Goal: Information Seeking & Learning: Learn about a topic

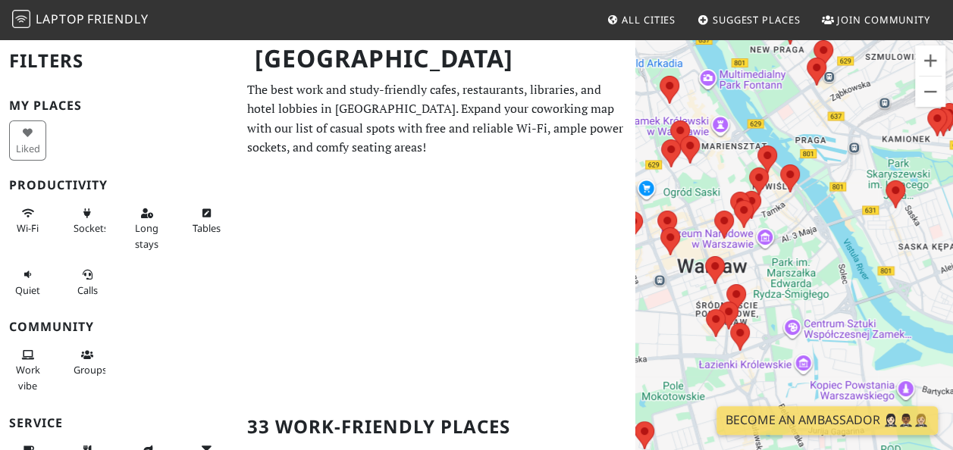
drag, startPoint x: 768, startPoint y: 155, endPoint x: 777, endPoint y: 253, distance: 98.9
click at [777, 253] on div "To navigate, press the arrow keys." at bounding box center [794, 263] width 318 height 450
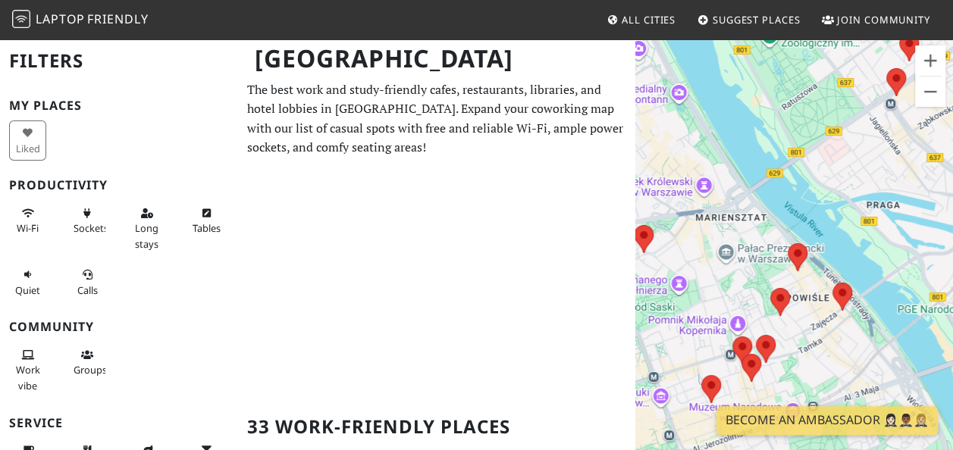
drag, startPoint x: 873, startPoint y: 230, endPoint x: 900, endPoint y: 355, distance: 127.2
click at [900, 355] on div "To navigate, press the arrow keys." at bounding box center [794, 263] width 318 height 450
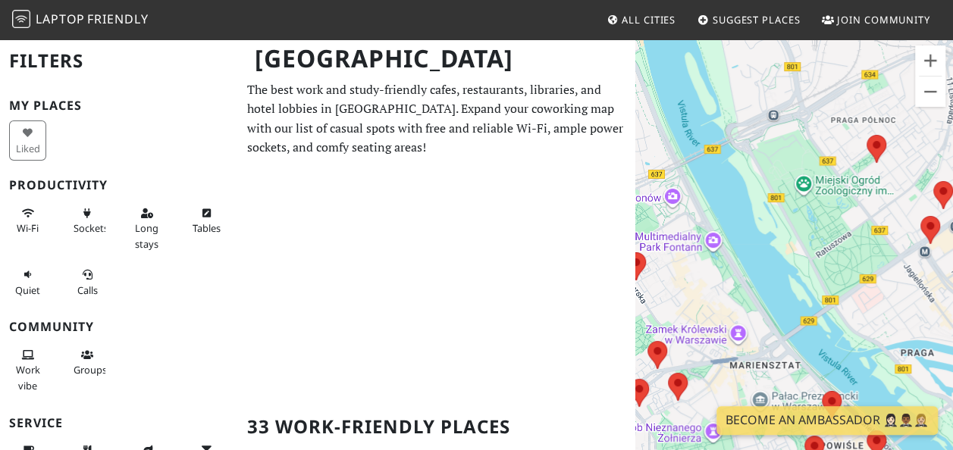
drag, startPoint x: 791, startPoint y: 124, endPoint x: 823, endPoint y: 227, distance: 107.9
click at [823, 227] on div "To navigate, press the arrow keys." at bounding box center [794, 263] width 318 height 450
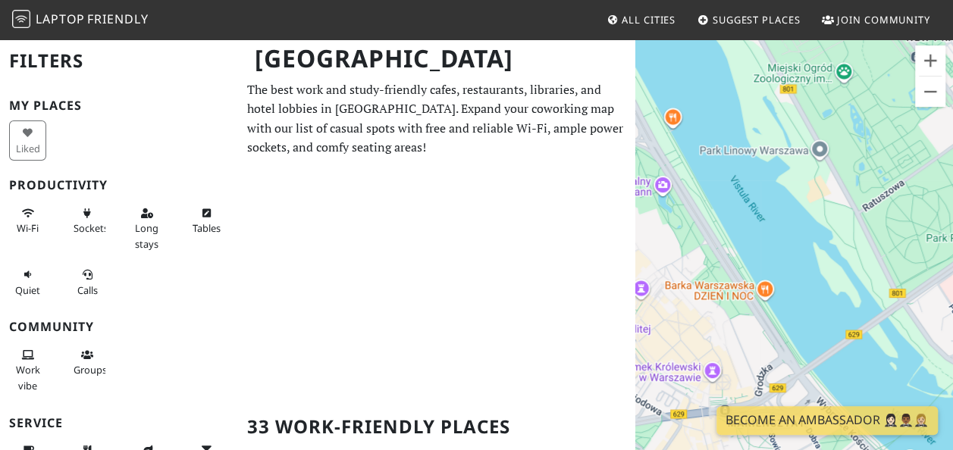
drag, startPoint x: 753, startPoint y: 283, endPoint x: 849, endPoint y: 168, distance: 149.6
click at [849, 168] on div "To navigate, press the arrow keys." at bounding box center [794, 263] width 318 height 450
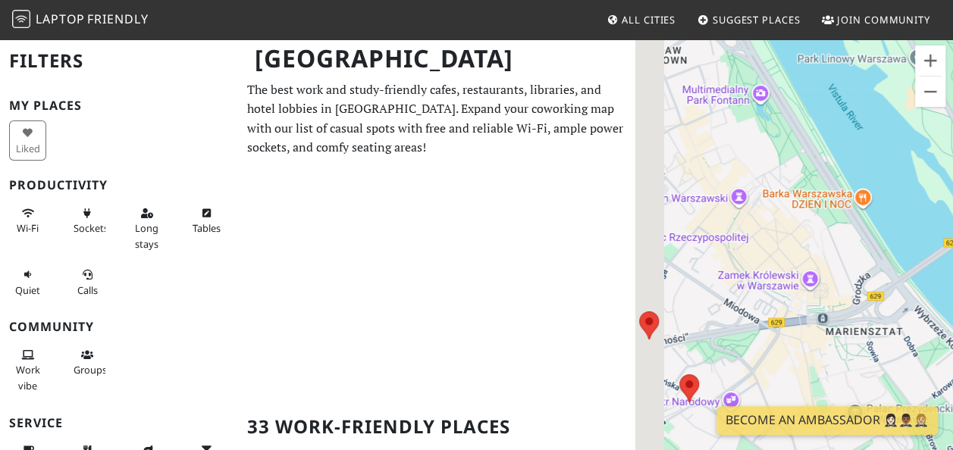
drag, startPoint x: 761, startPoint y: 249, endPoint x: 792, endPoint y: 220, distance: 42.4
click at [792, 220] on div "To navigate, press the arrow keys." at bounding box center [794, 263] width 318 height 450
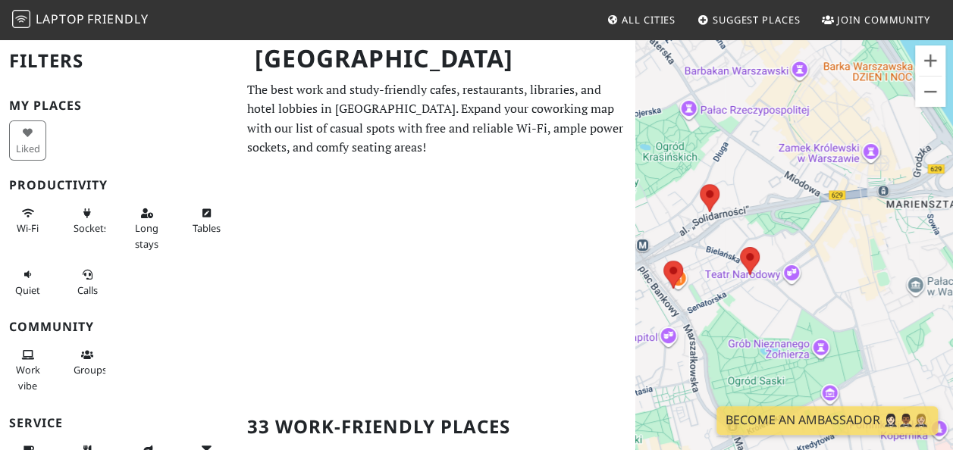
drag, startPoint x: 723, startPoint y: 330, endPoint x: 777, endPoint y: 208, distance: 133.3
click at [777, 208] on div "To navigate, press the arrow keys." at bounding box center [794, 263] width 318 height 450
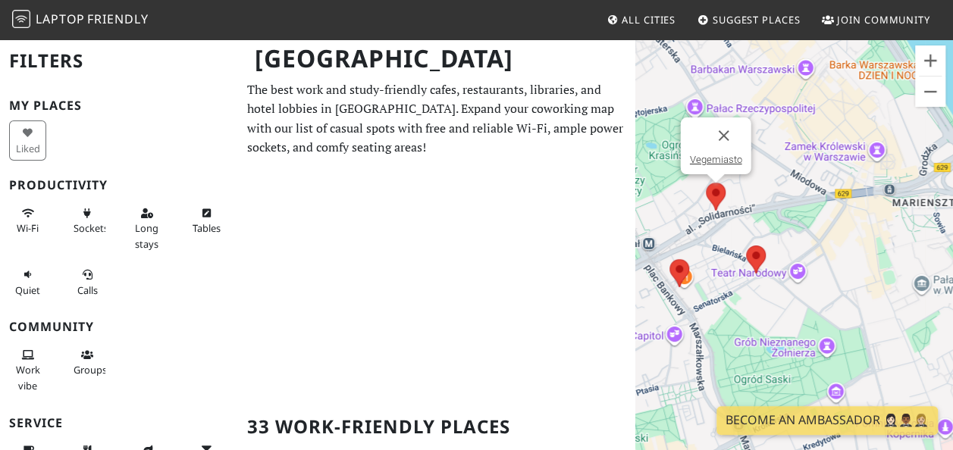
click at [708, 192] on img at bounding box center [715, 197] width 32 height 40
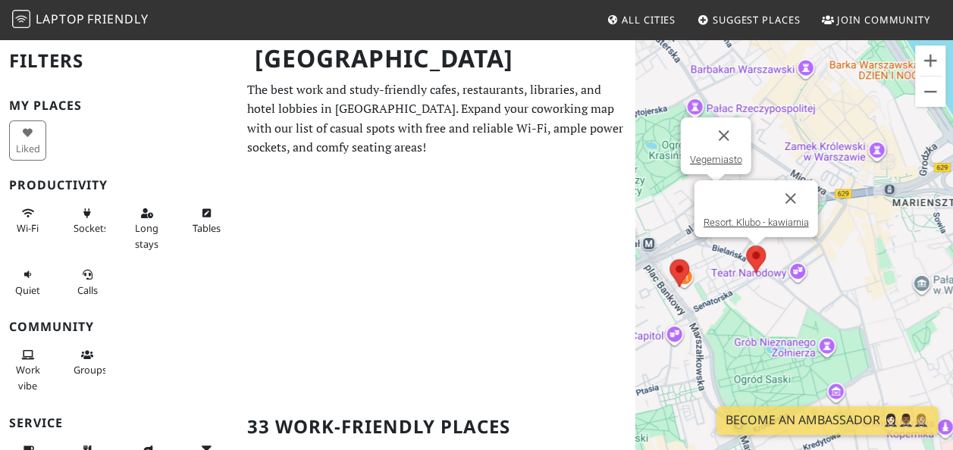
click at [753, 259] on img at bounding box center [756, 259] width 32 height 40
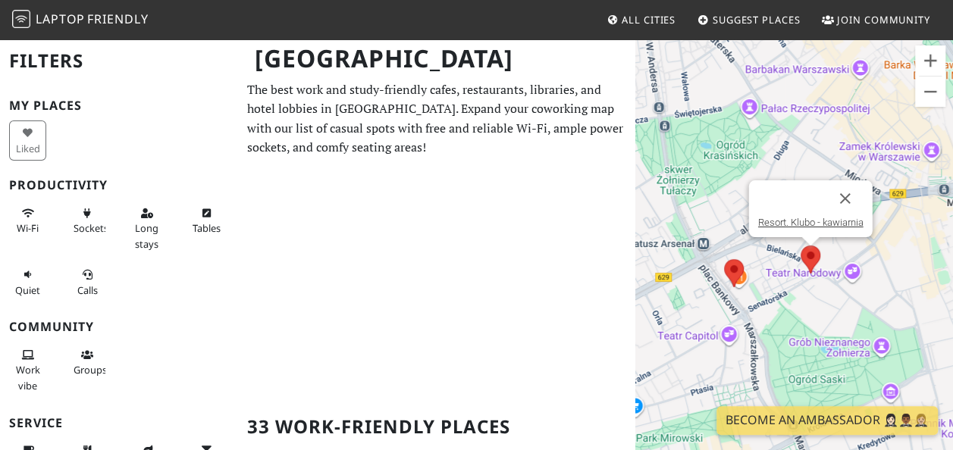
click at [684, 271] on div "To navigate, press the arrow keys. Resort. Klubo - kawiarnia" at bounding box center [794, 263] width 318 height 450
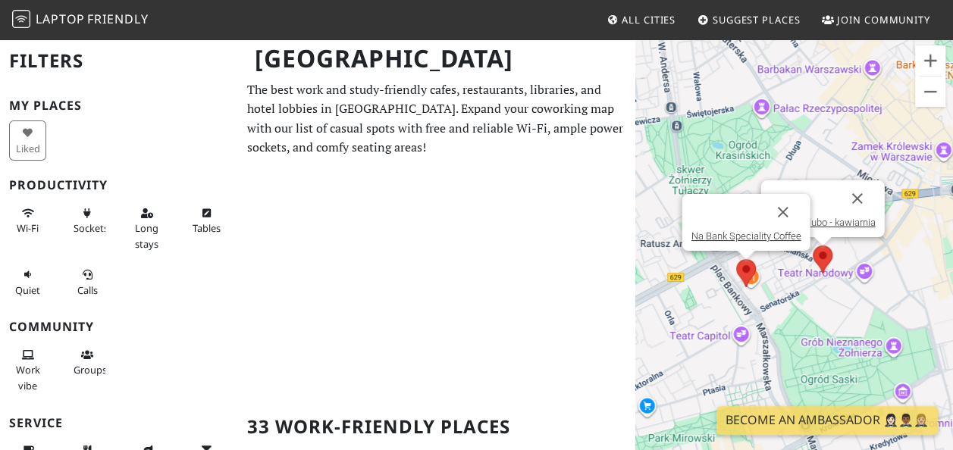
click at [743, 271] on img at bounding box center [746, 273] width 32 height 40
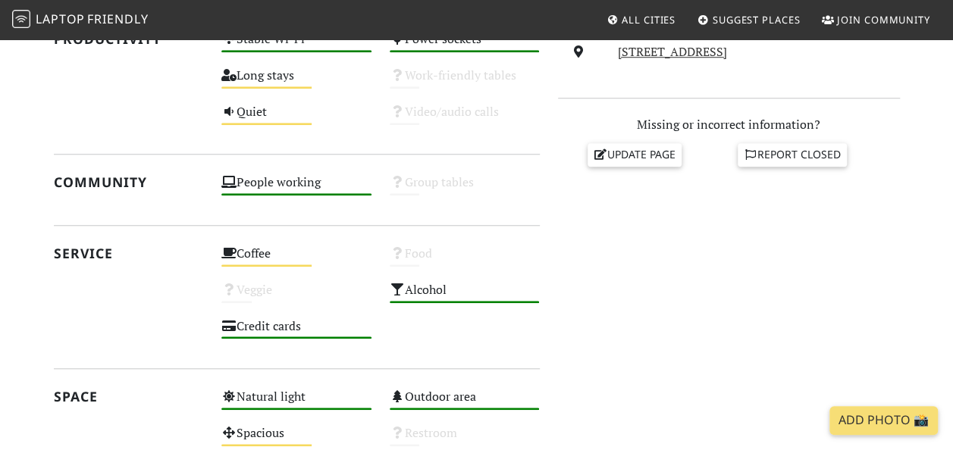
scroll to position [585, 0]
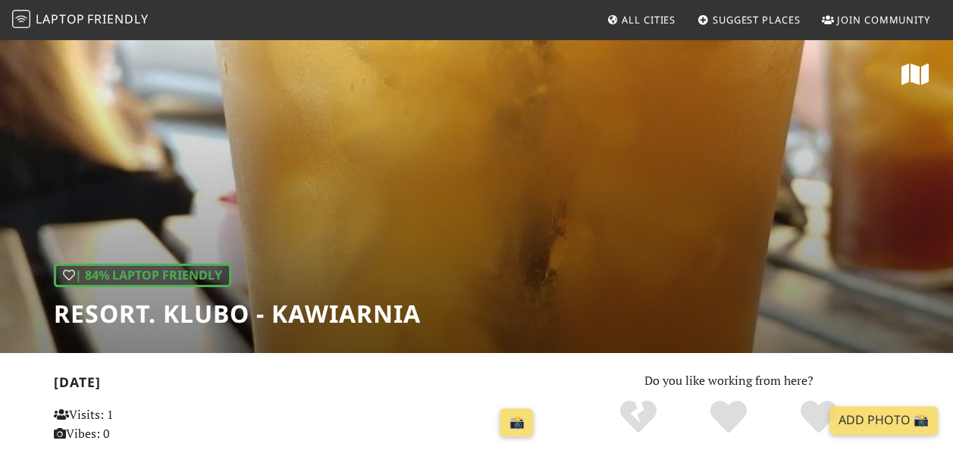
click at [102, 27] on span "Friendly" at bounding box center [117, 19] width 61 height 17
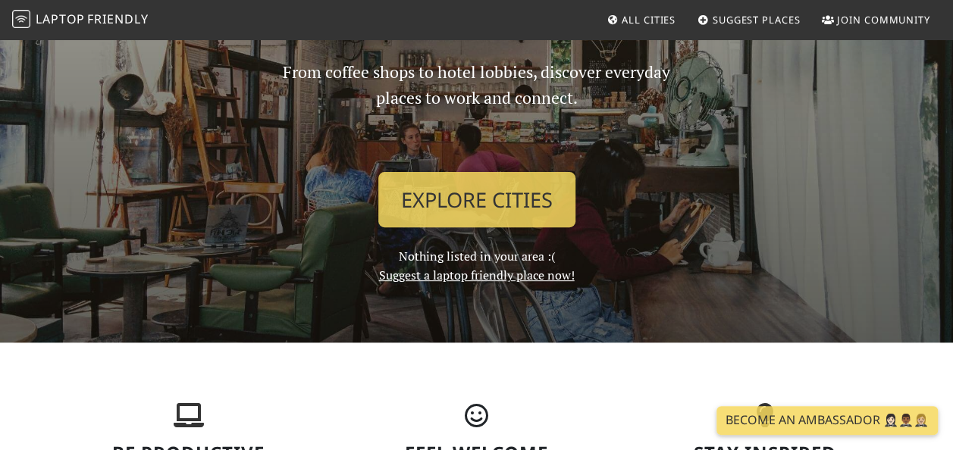
scroll to position [157, 0]
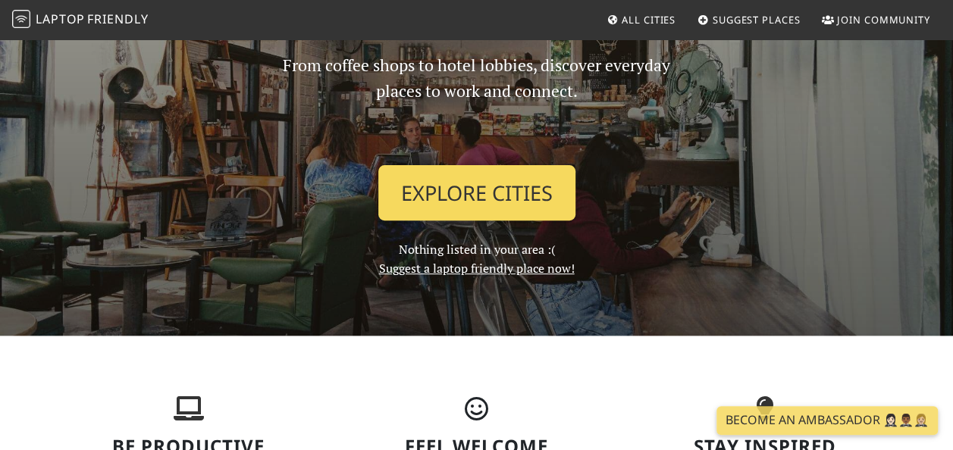
click at [508, 194] on link "Explore Cities" at bounding box center [476, 193] width 197 height 56
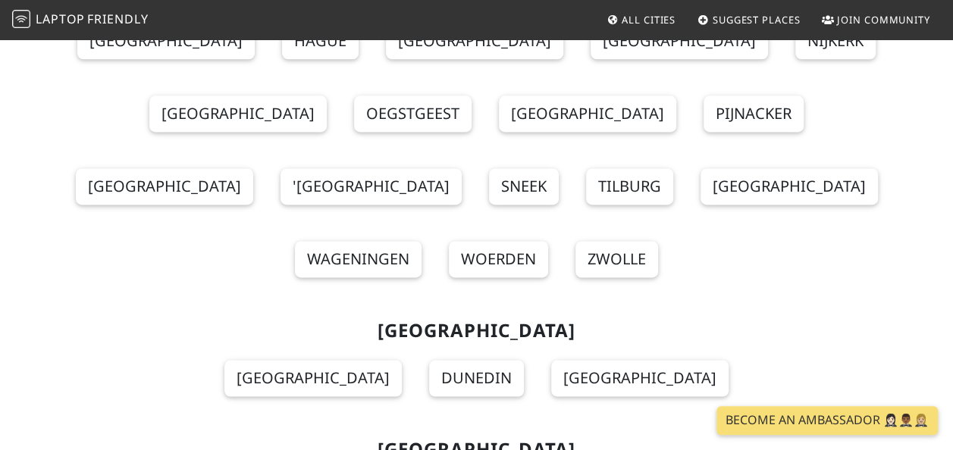
scroll to position [12371, 0]
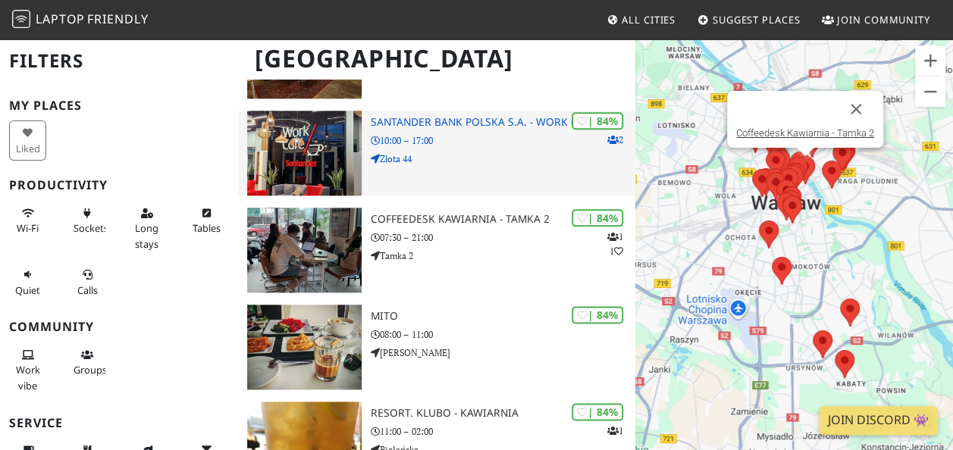
scroll to position [826, 0]
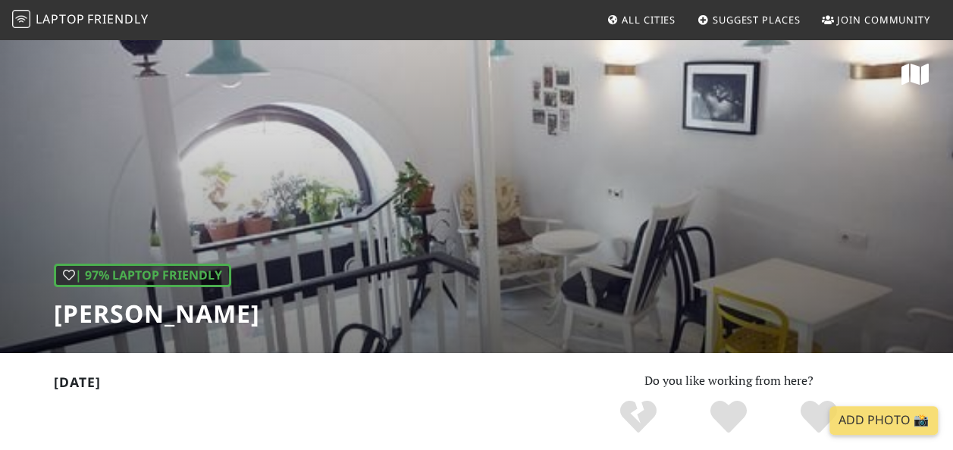
click at [677, 211] on div "| 97% Laptop Friendly [PERSON_NAME]" at bounding box center [476, 195] width 953 height 315
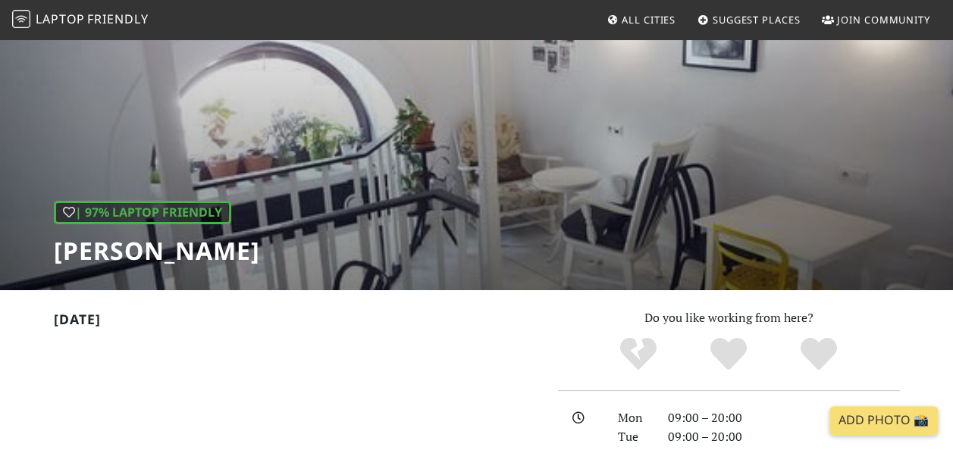
scroll to position [52, 0]
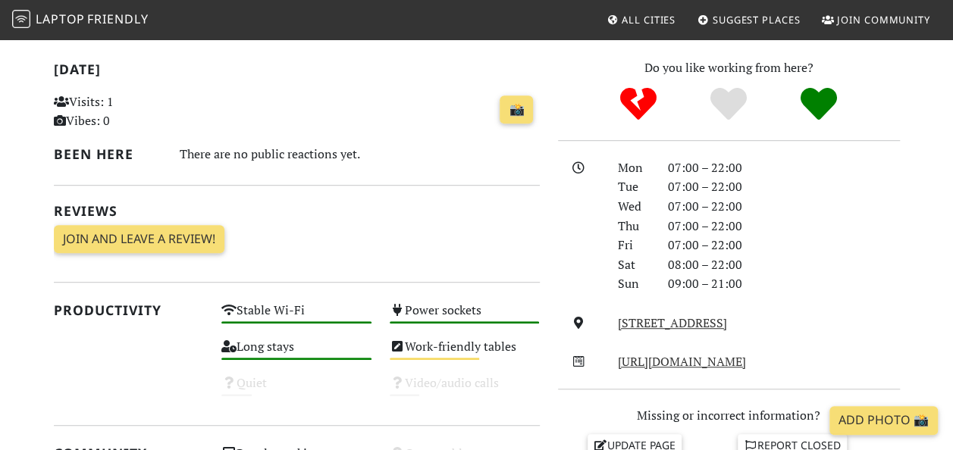
scroll to position [228, 0]
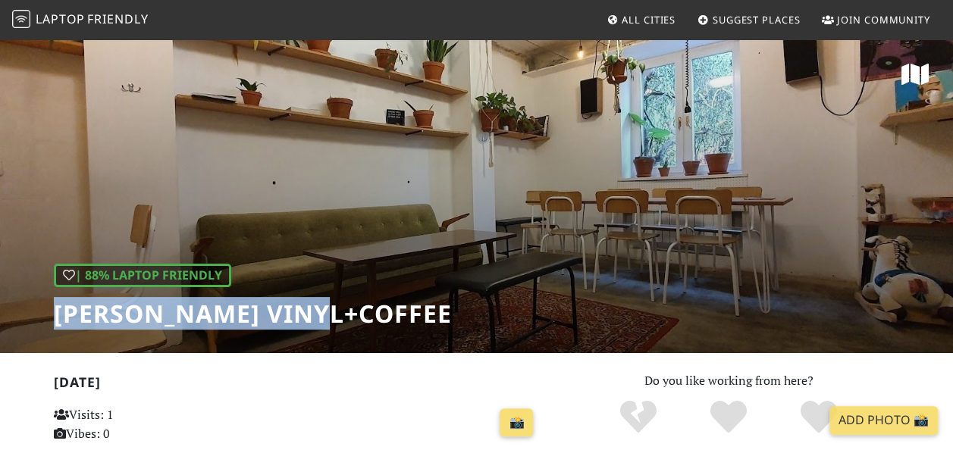
drag, startPoint x: 57, startPoint y: 314, endPoint x: 392, endPoint y: 307, distance: 335.0
click at [392, 307] on div "| 88% Laptop Friendly HAŁAS Vinyl+Coffee" at bounding box center [476, 195] width 953 height 315
copy h1 "HAŁAS Vinyl+Coffee"
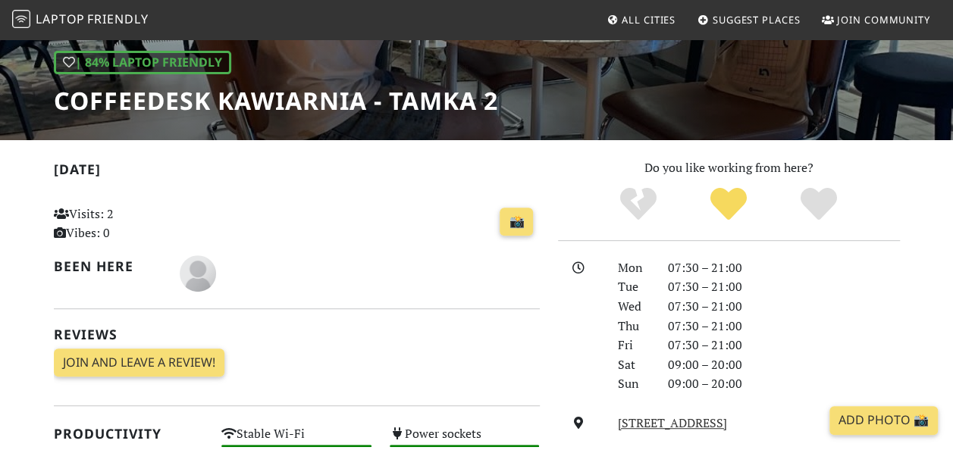
scroll to position [208, 0]
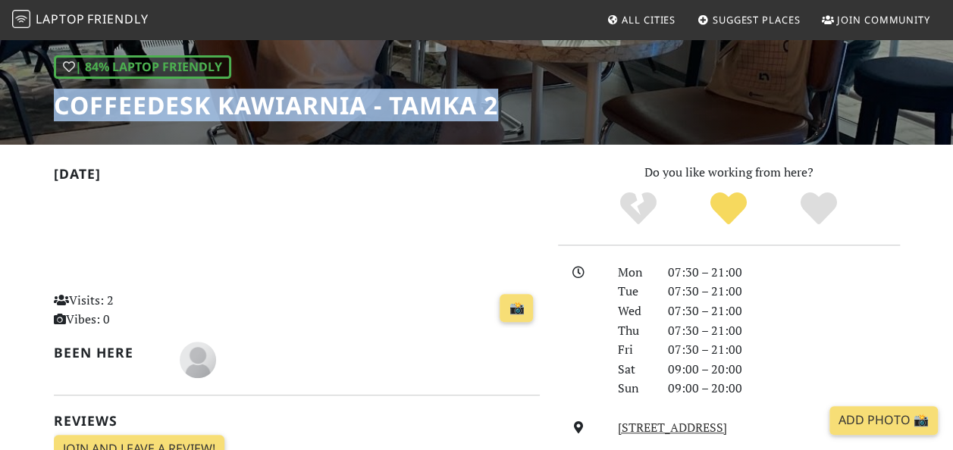
drag, startPoint x: 55, startPoint y: 103, endPoint x: 530, endPoint y: 107, distance: 475.1
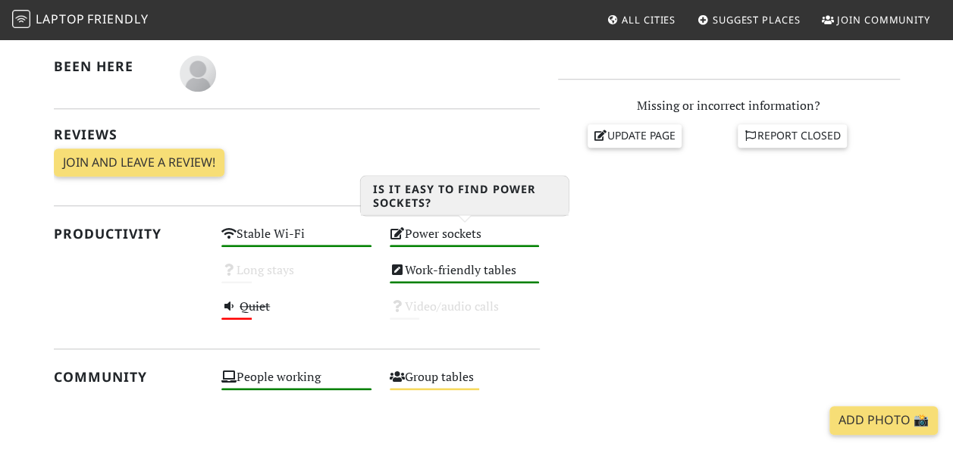
scroll to position [604, 0]
copy h1 "Coffeedesk Kawiarnia - Tamka 2"
